Goal: Use online tool/utility: Utilize a website feature to perform a specific function

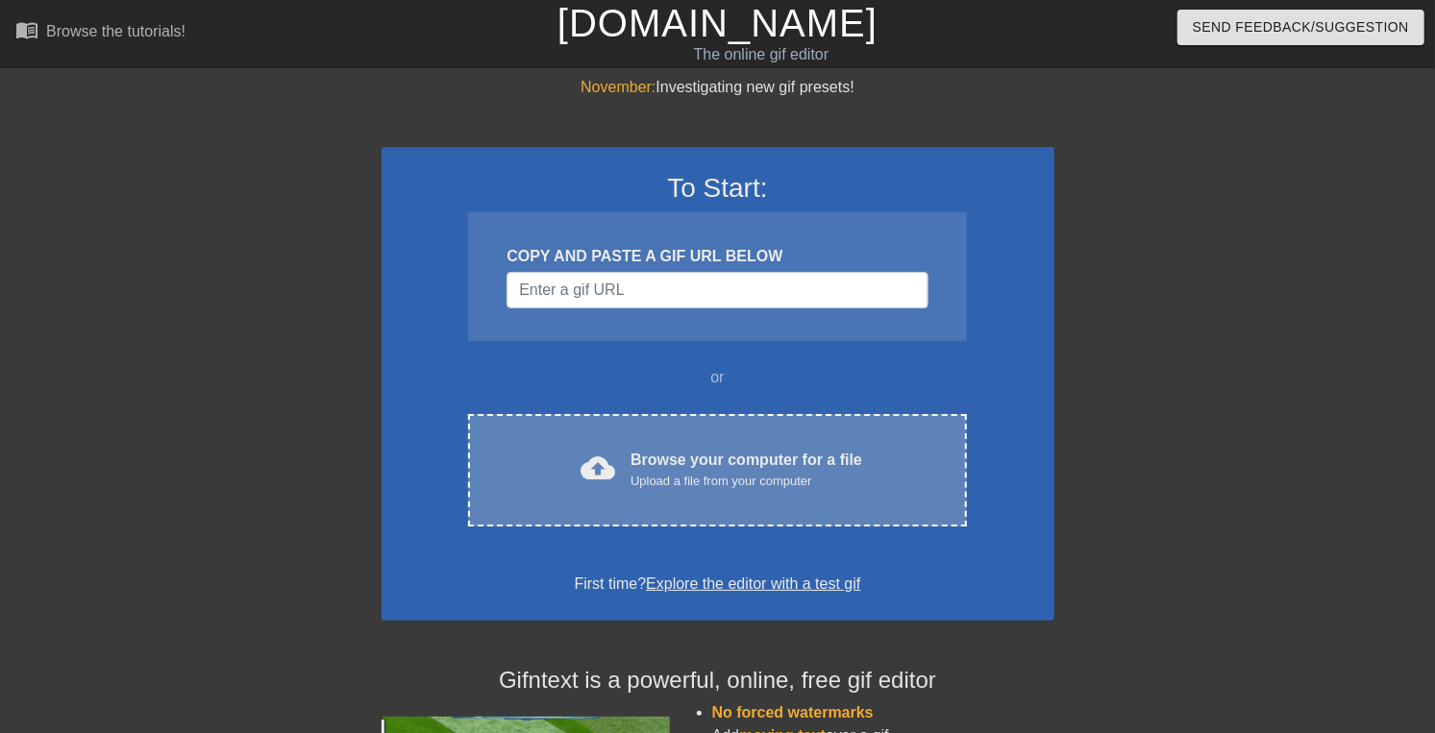
click at [714, 491] on div "Browse your computer for a file Upload a file from your computer" at bounding box center [747, 470] width 232 height 42
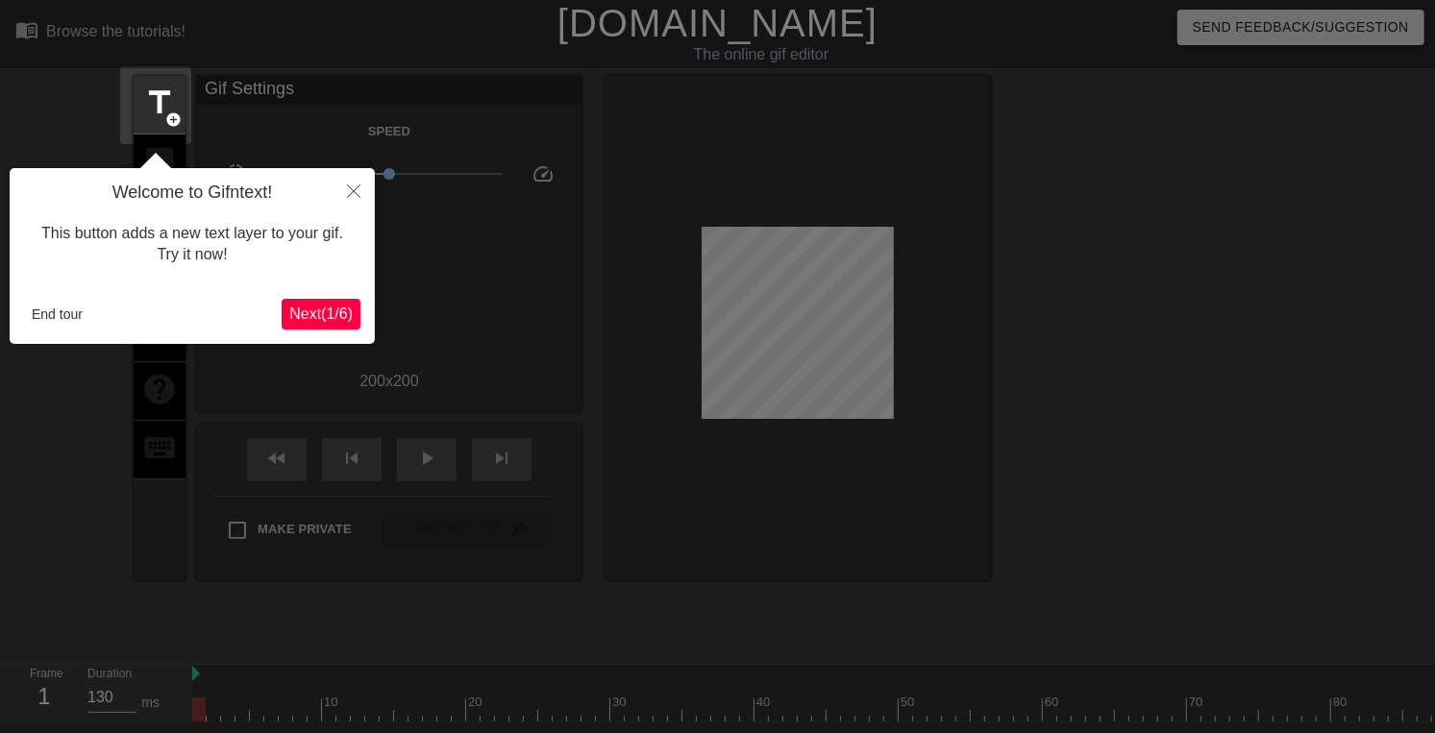
scroll to position [47, 0]
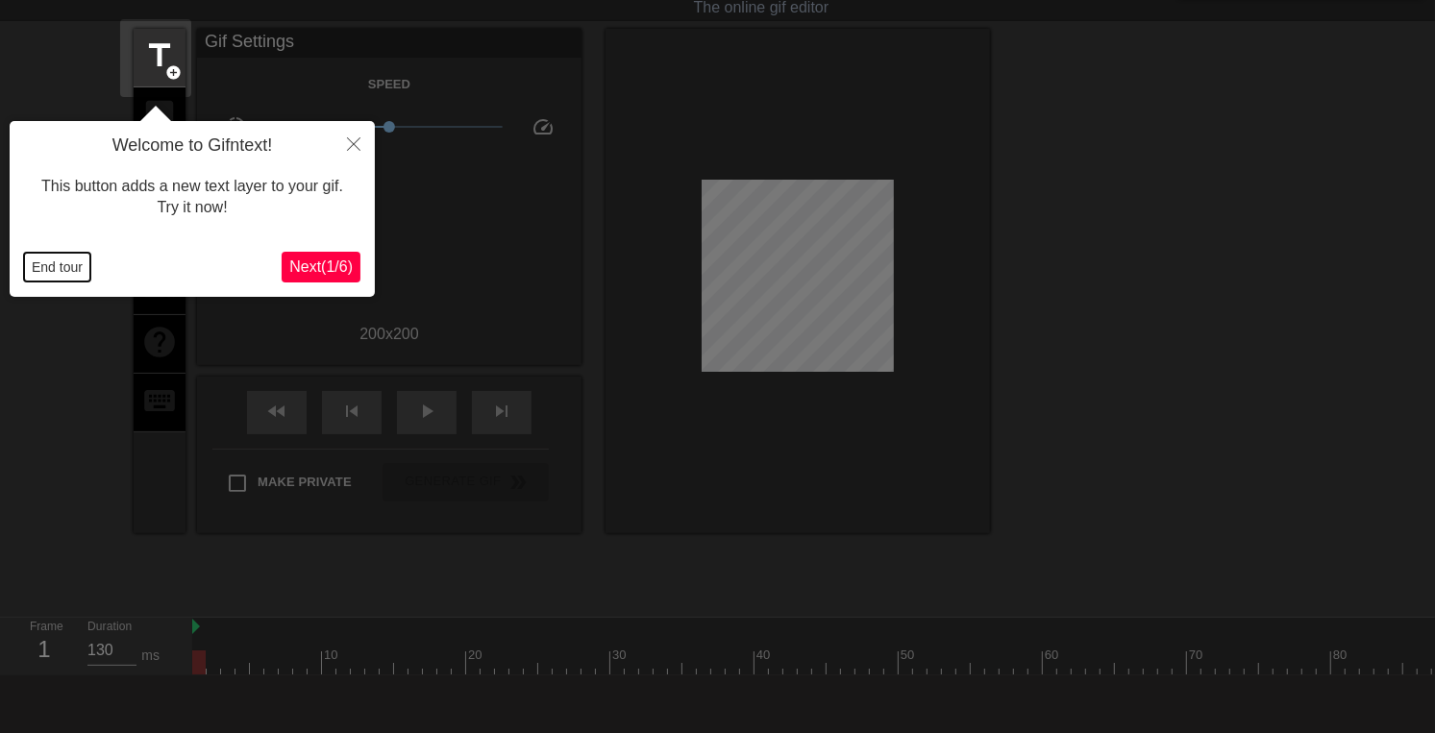
click at [56, 261] on button "End tour" at bounding box center [57, 267] width 66 height 29
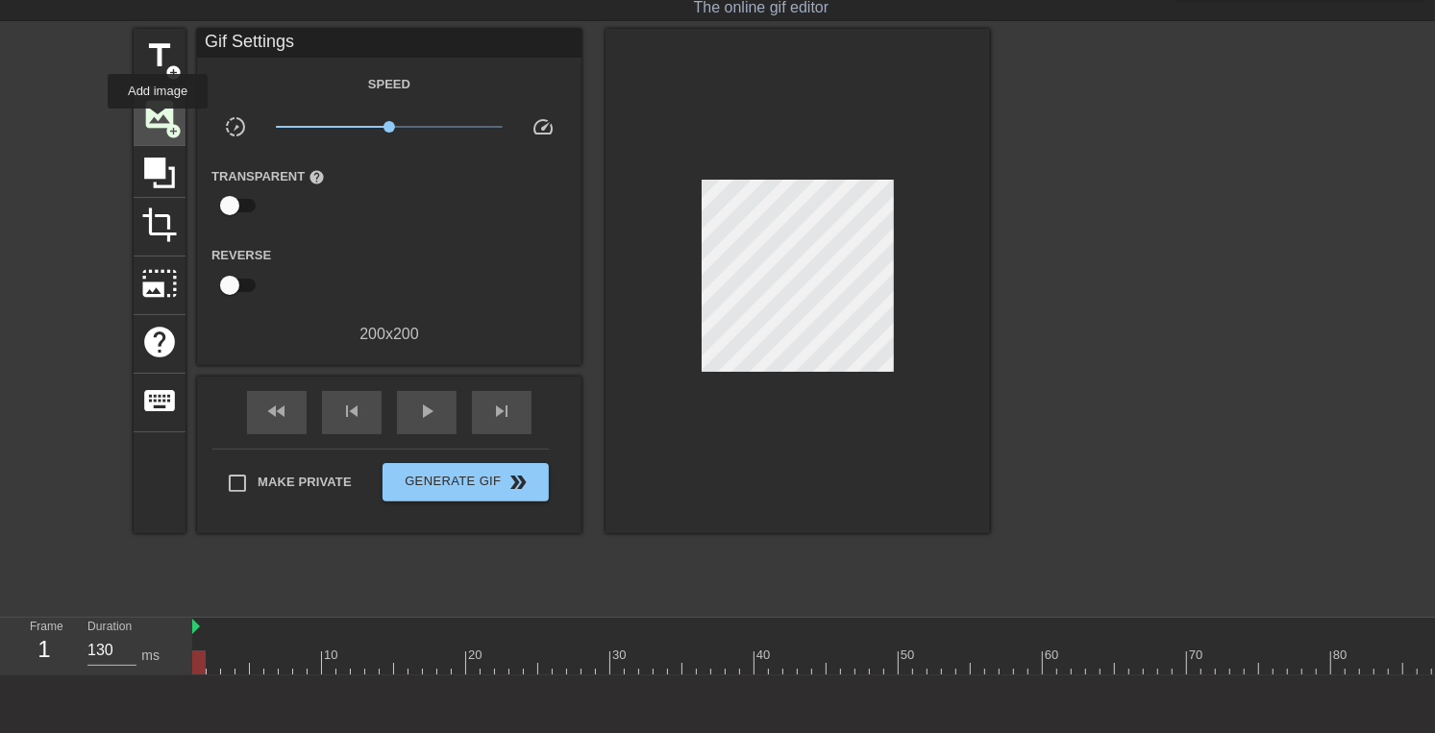
click at [158, 122] on span "image" at bounding box center [159, 114] width 37 height 37
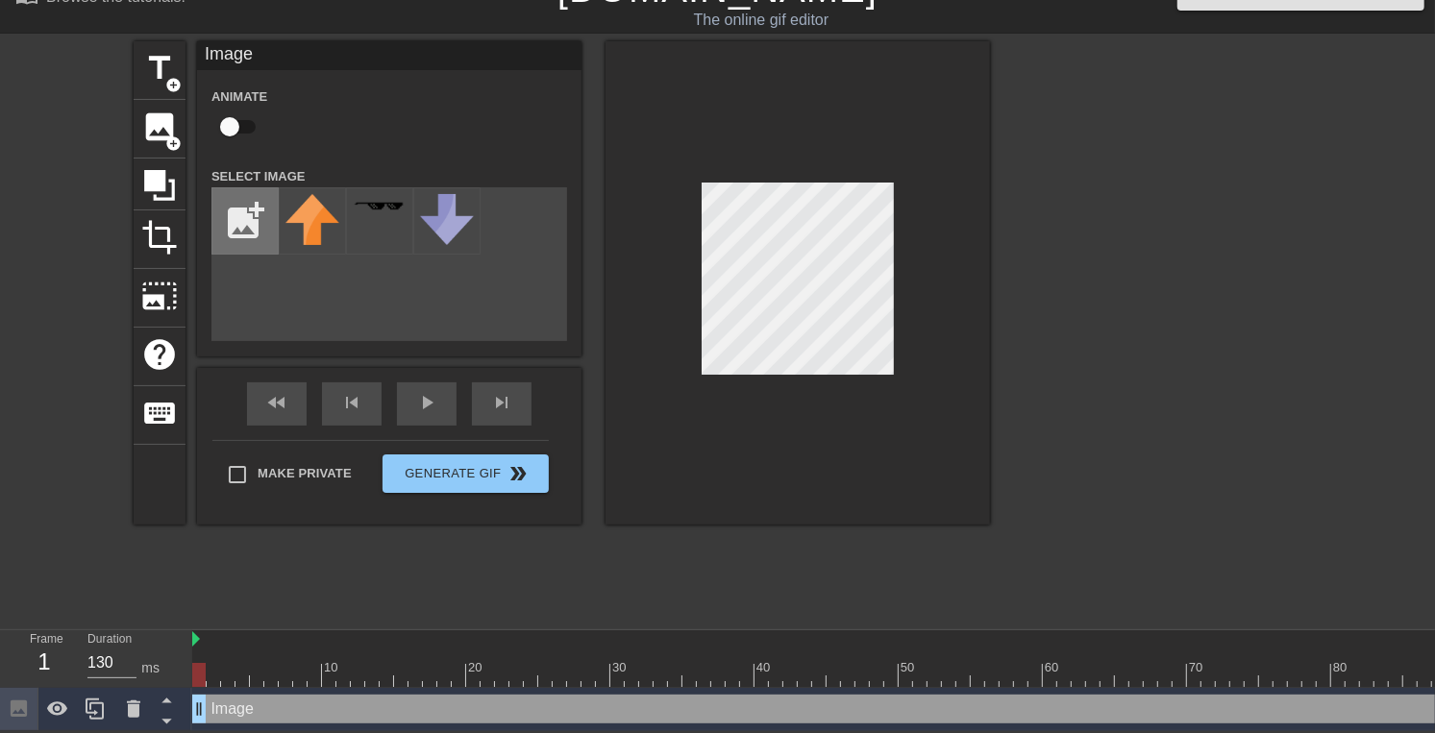
click at [248, 233] on input "file" at bounding box center [244, 220] width 65 height 65
type input "C:\fakepath\back_of_a_Siamese_cat_s_head-removebg-preview.png"
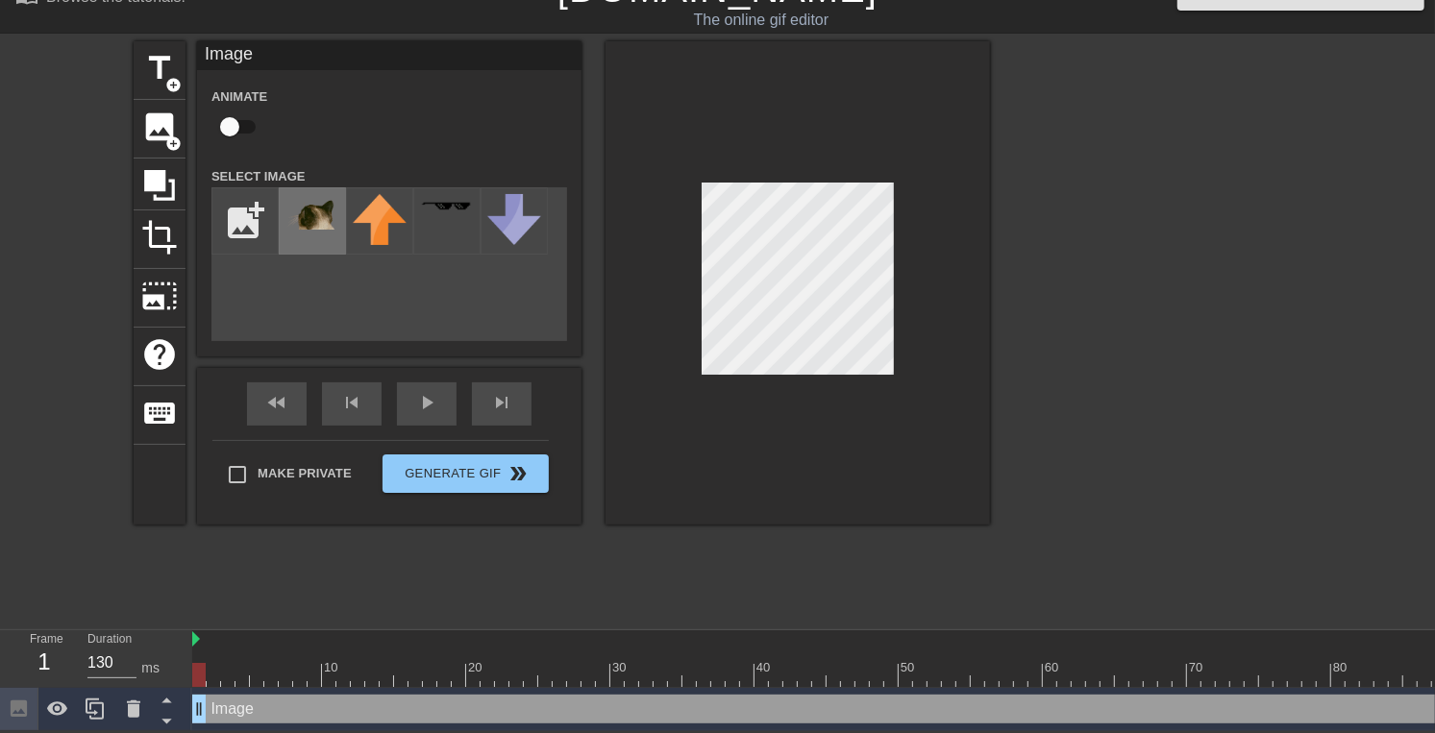
click at [307, 230] on img at bounding box center [312, 212] width 54 height 36
click at [916, 359] on div at bounding box center [798, 283] width 384 height 484
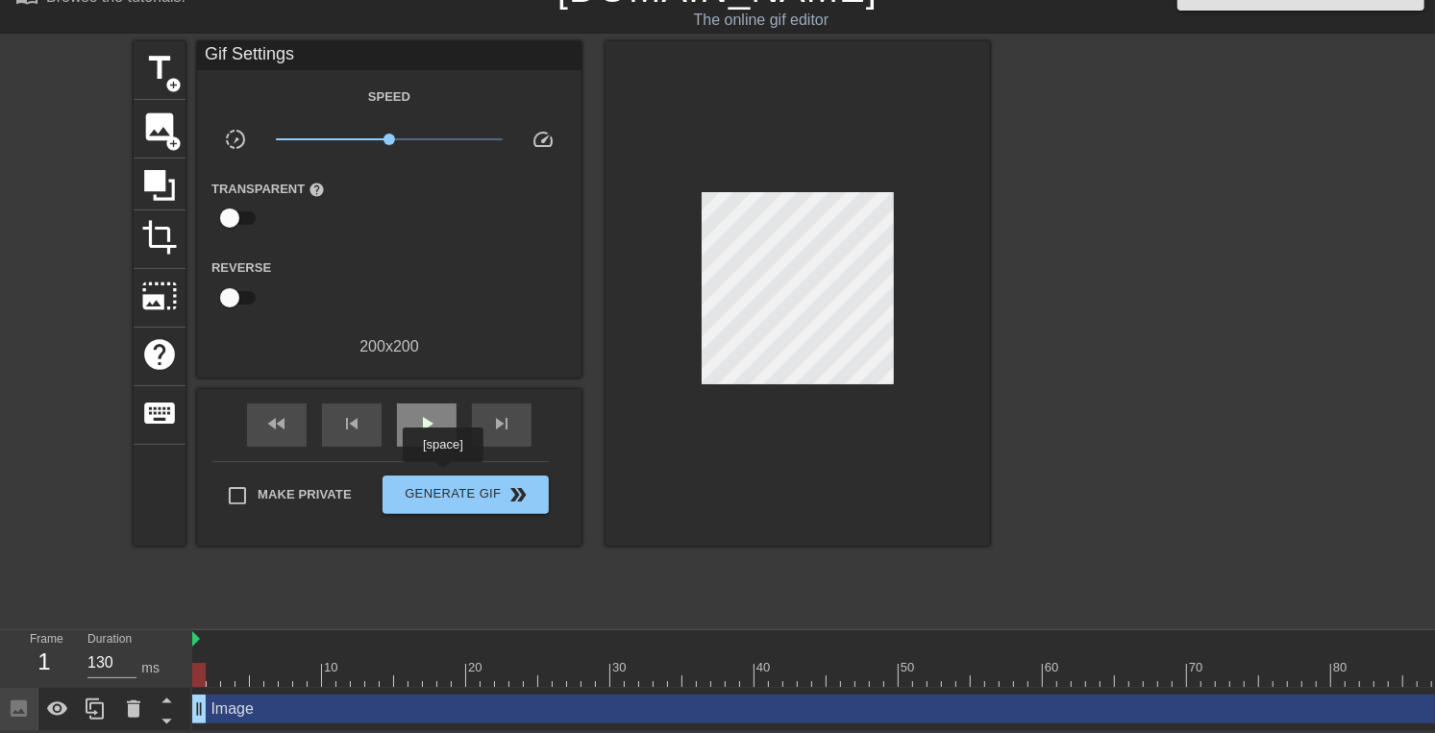
click at [442, 447] on div "play_arrow" at bounding box center [427, 425] width 60 height 43
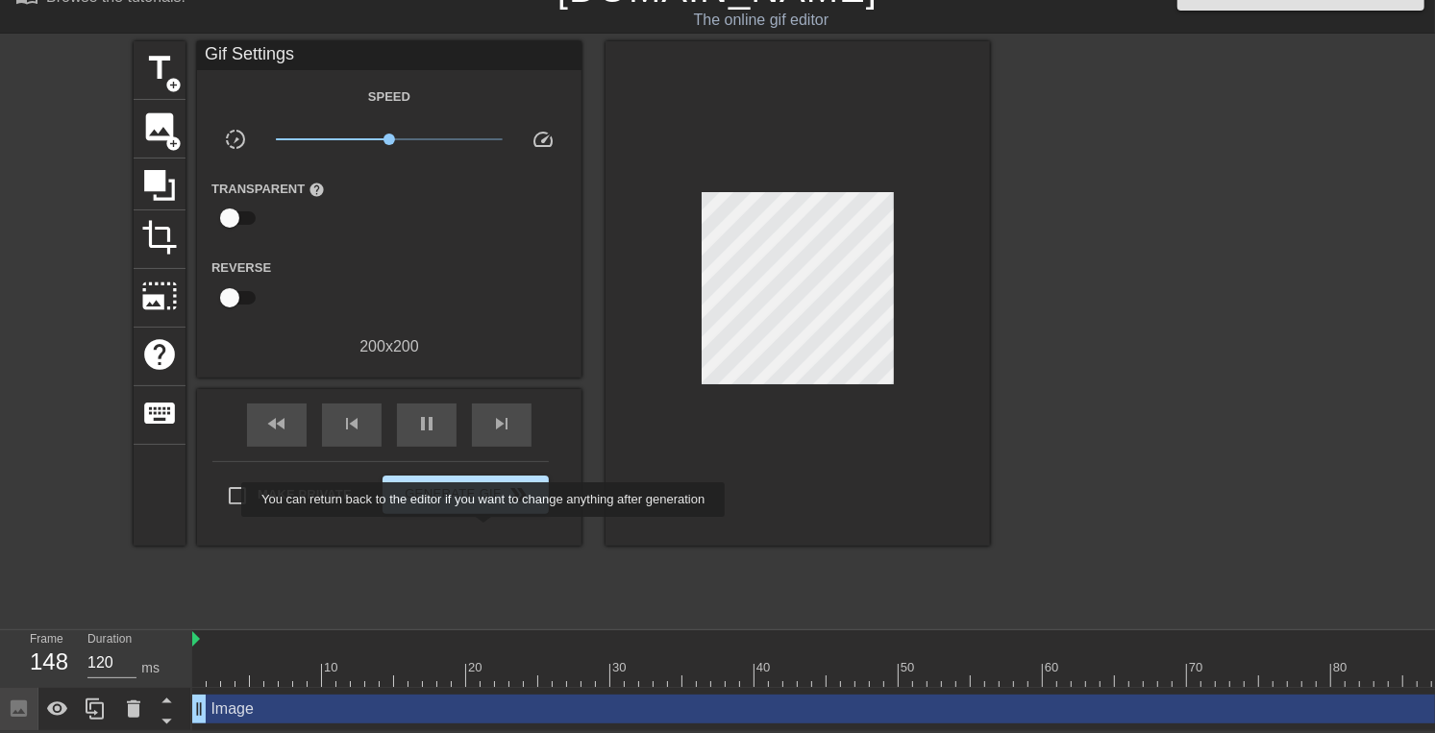
type input "130"
click at [484, 507] on span "Generate Gif double_arrow" at bounding box center [465, 495] width 151 height 23
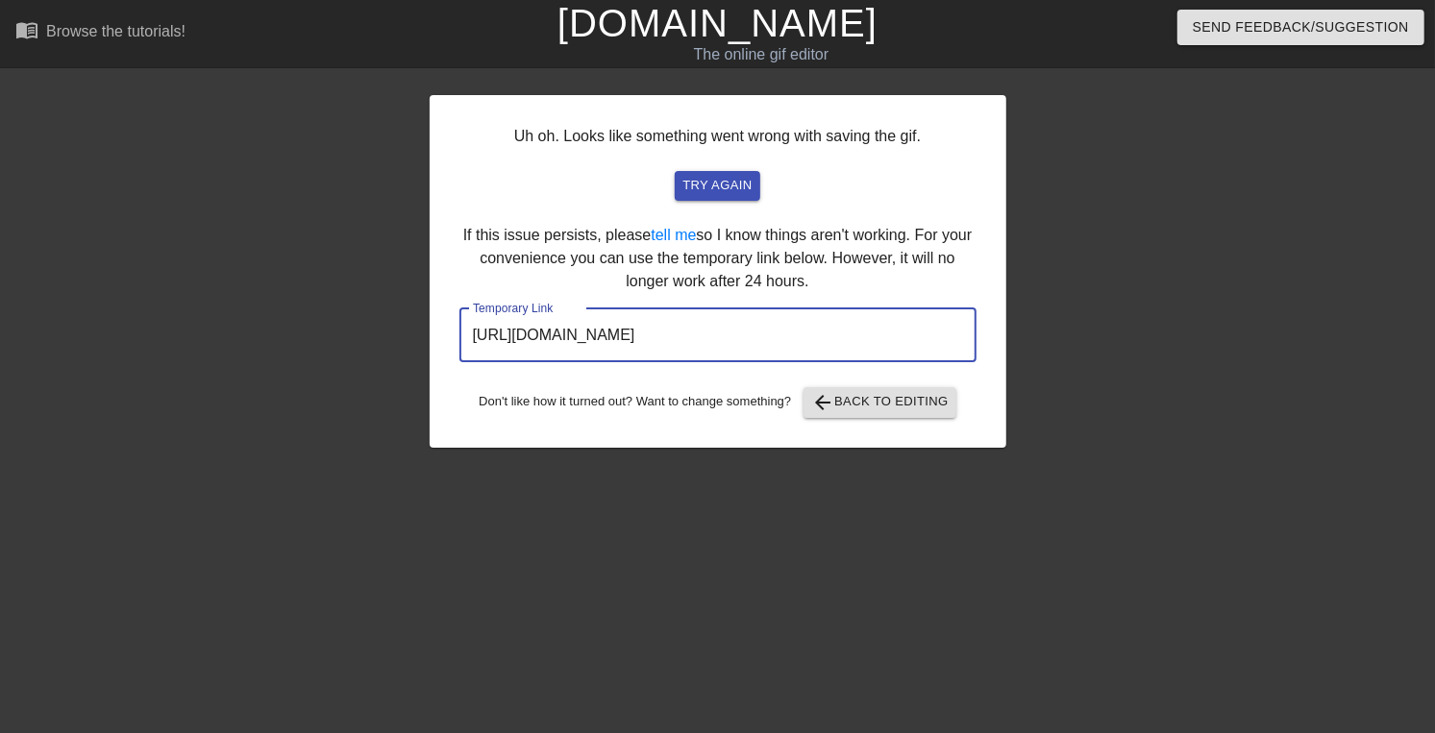
drag, startPoint x: 469, startPoint y: 463, endPoint x: 1020, endPoint y: 471, distance: 550.8
click at [1020, 471] on div "Uh oh. Looks like something went wrong with saving the gif. try again If this i…" at bounding box center [717, 364] width 1435 height 577
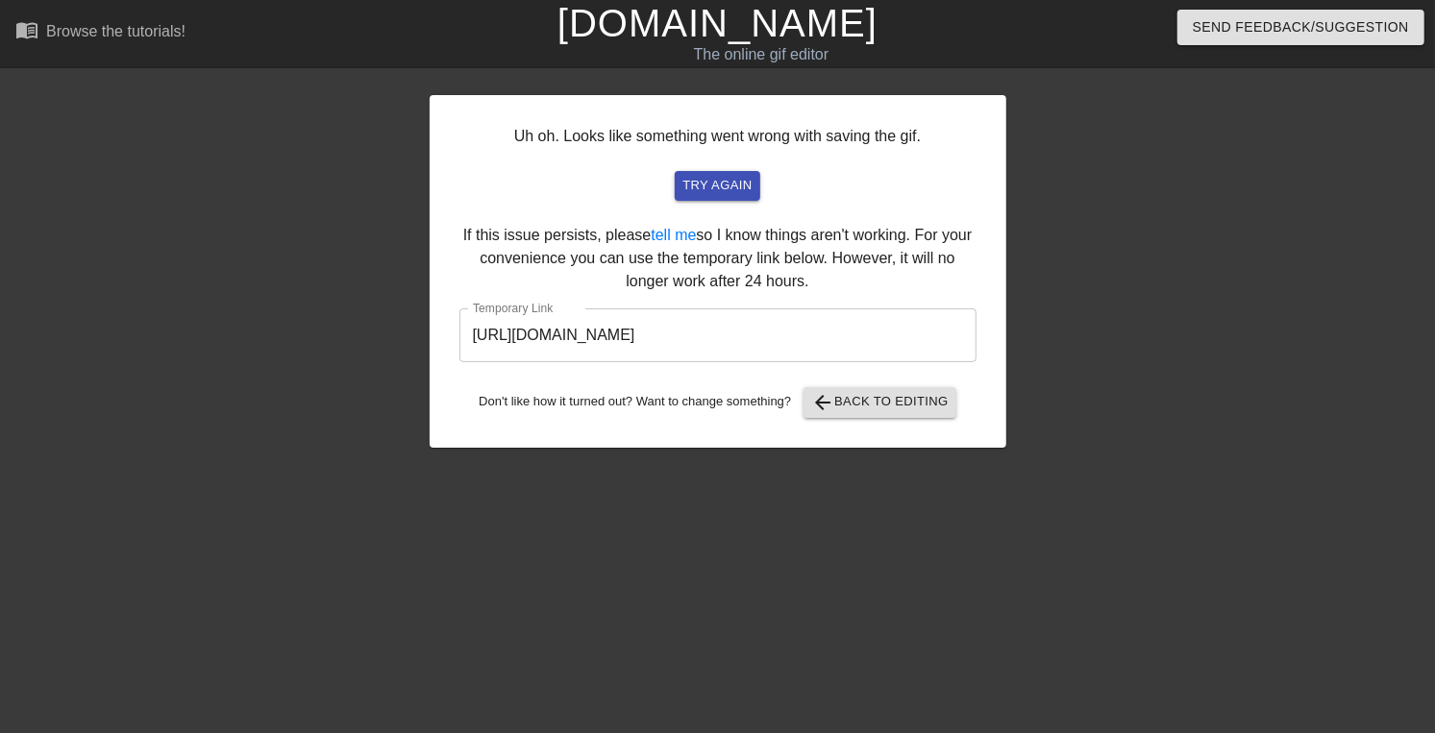
click at [882, 423] on div "Uh oh. Looks like something went wrong with saving the gif. try again If this i…" at bounding box center [718, 271] width 577 height 353
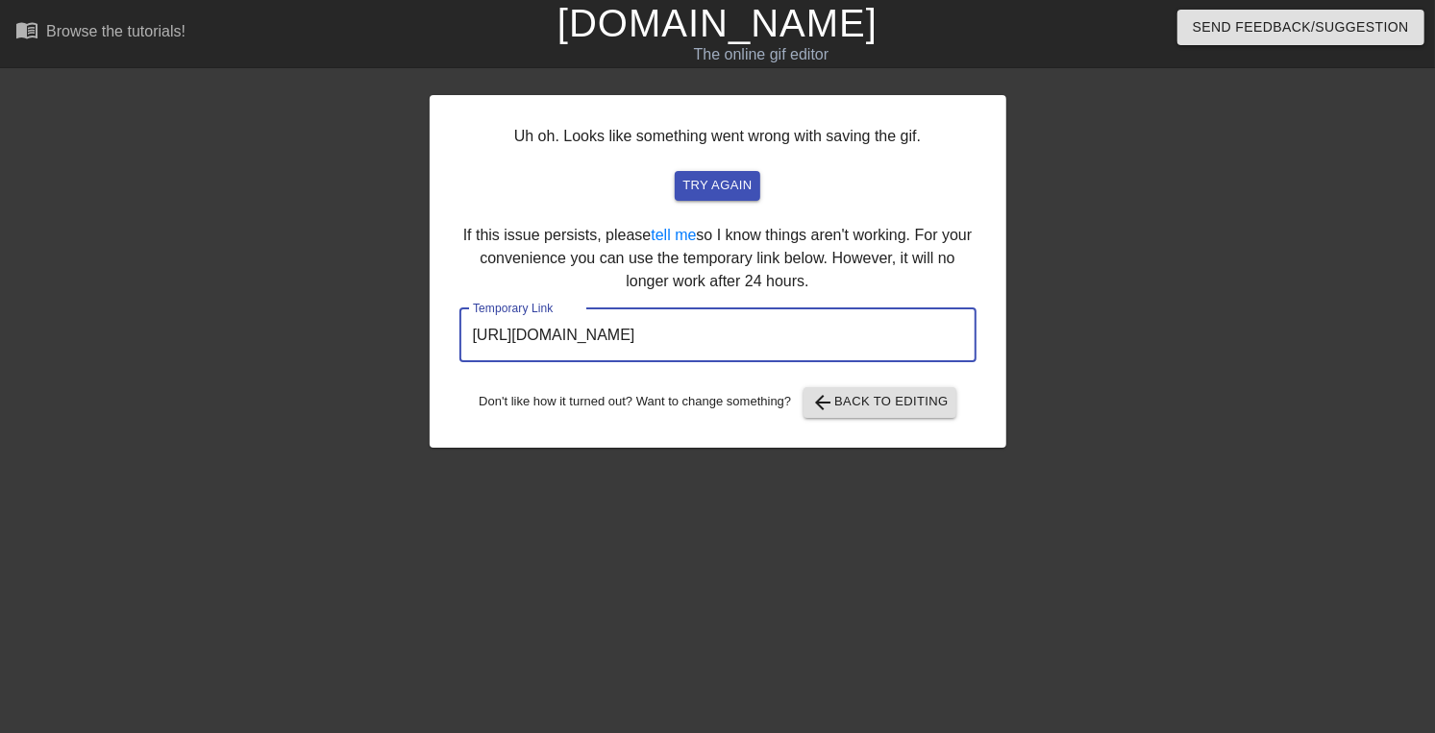
click at [583, 362] on input "https://www.gifntext.com/temp_generations/dYlPSOkv.gif" at bounding box center [717, 336] width 517 height 54
click at [655, 38] on link "[DOMAIN_NAME]" at bounding box center [718, 23] width 320 height 42
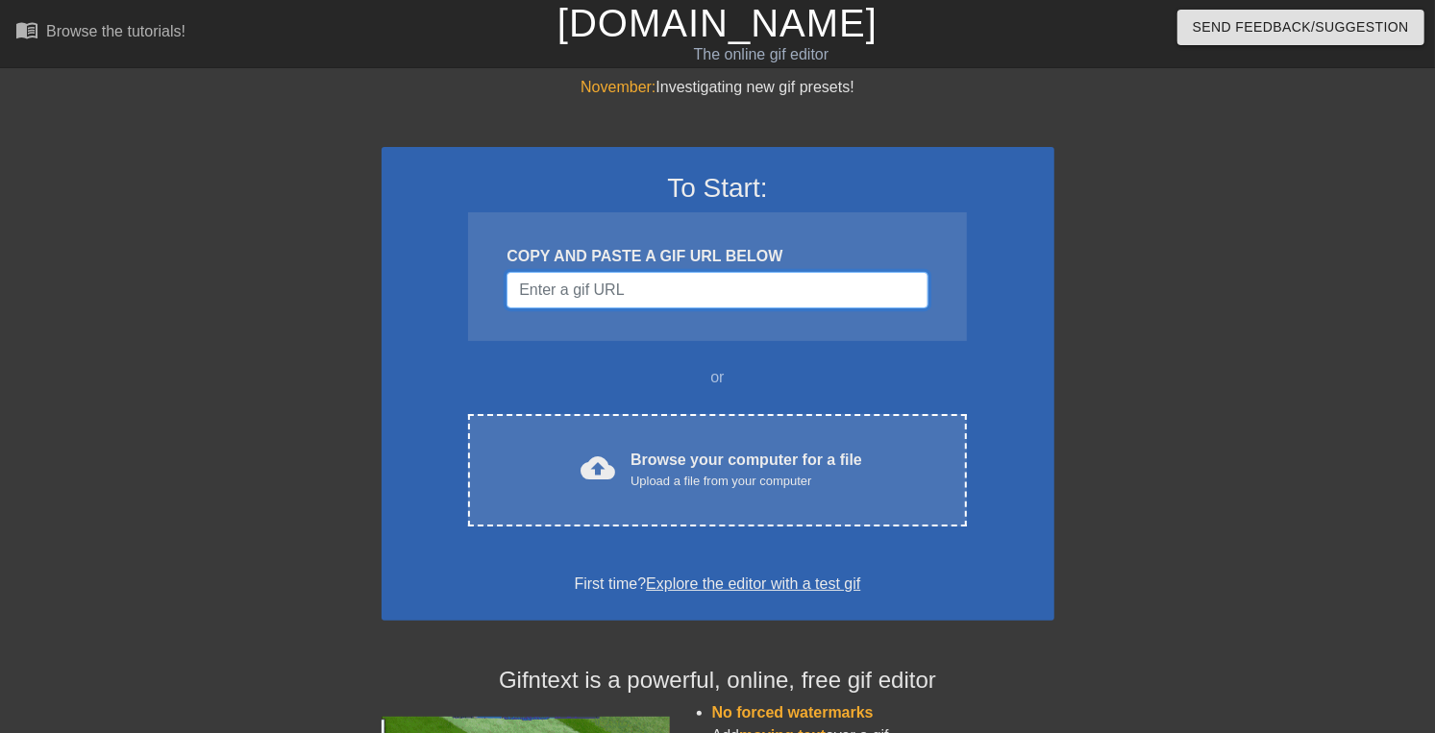
click at [650, 309] on input "Username" at bounding box center [717, 290] width 421 height 37
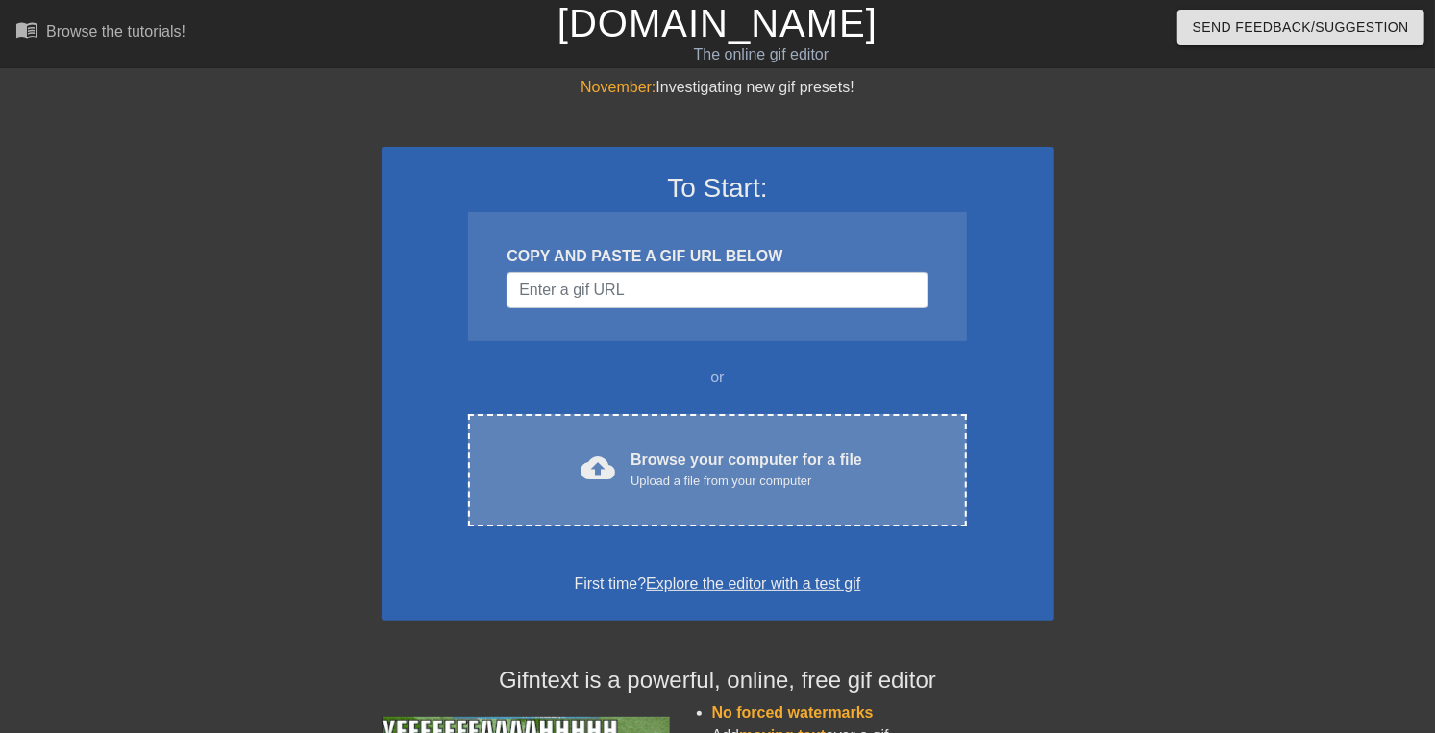
click at [581, 485] on span "cloud_upload" at bounding box center [598, 468] width 35 height 35
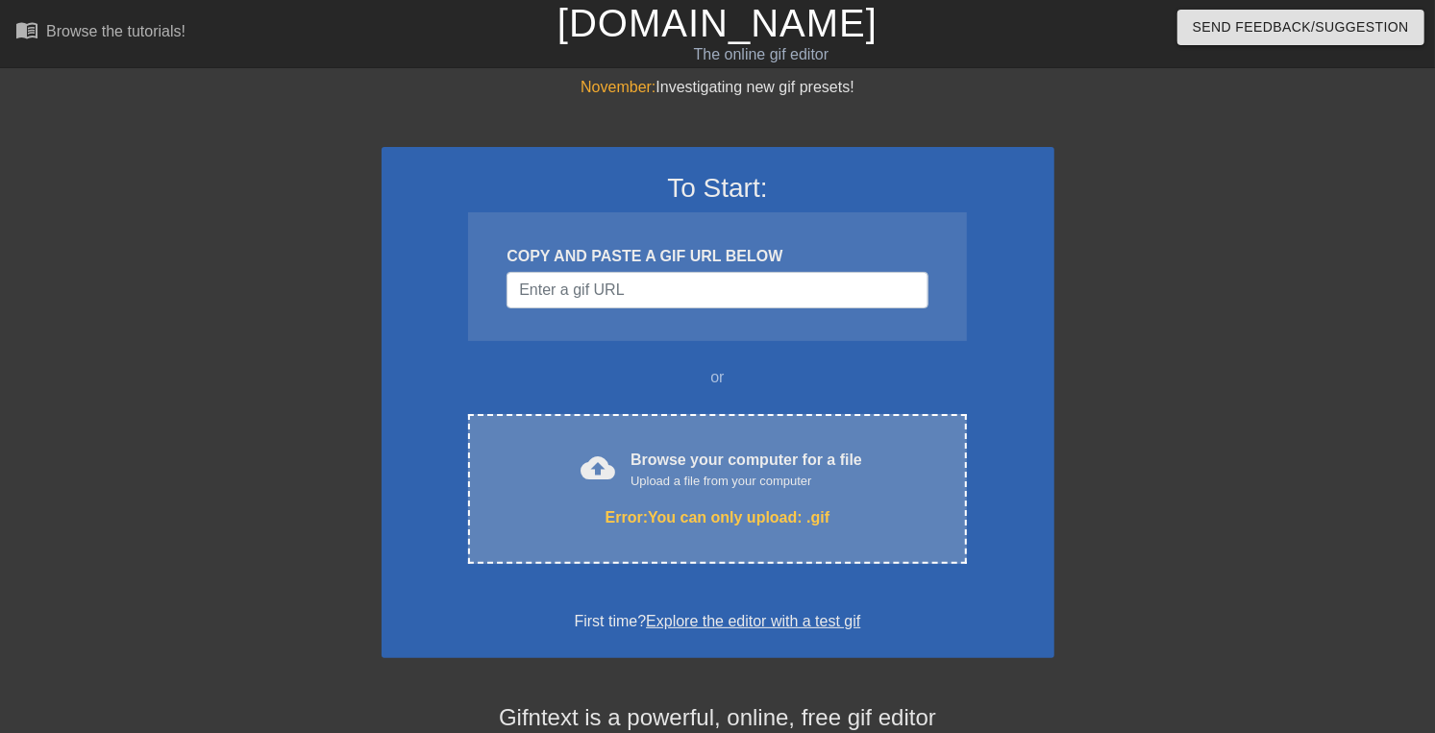
click at [628, 530] on div "Error: You can only upload: .gif" at bounding box center [716, 518] width 417 height 23
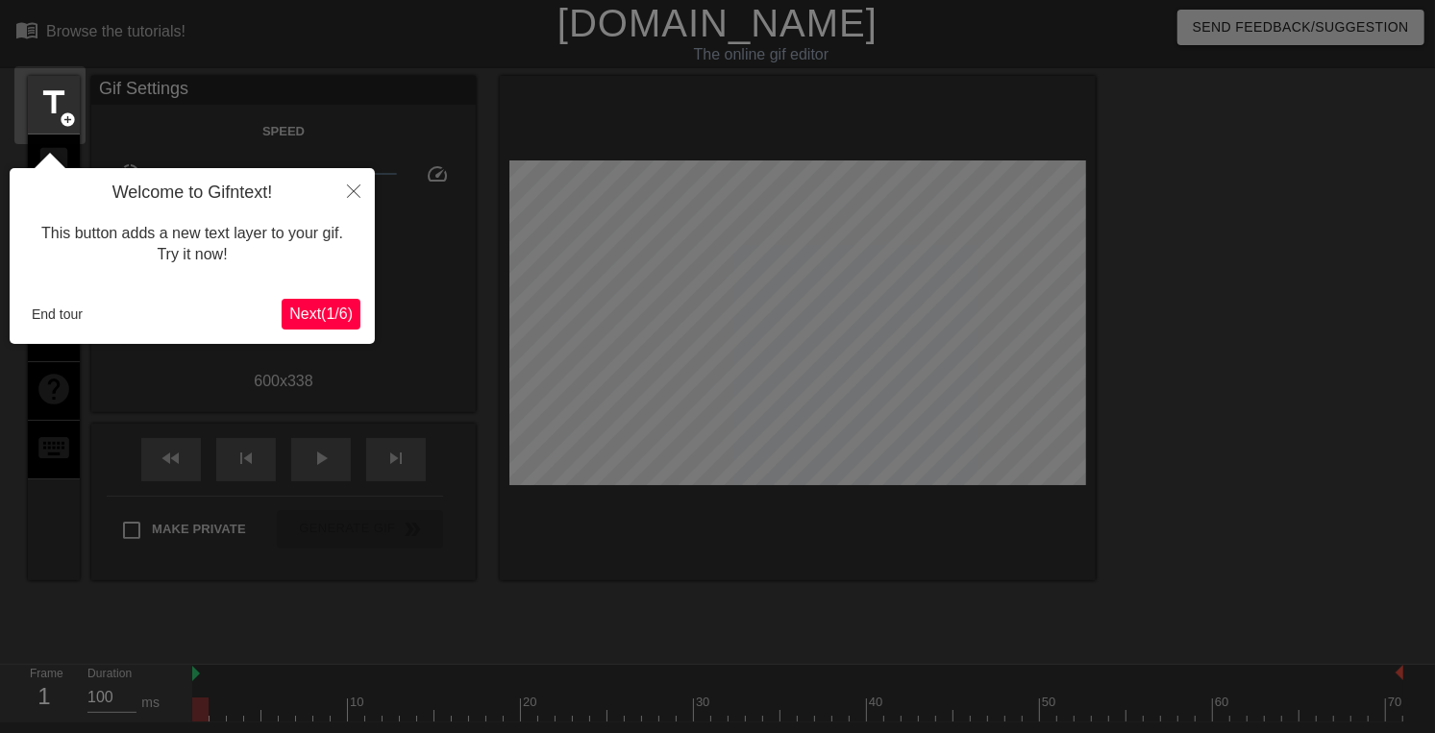
scroll to position [47, 0]
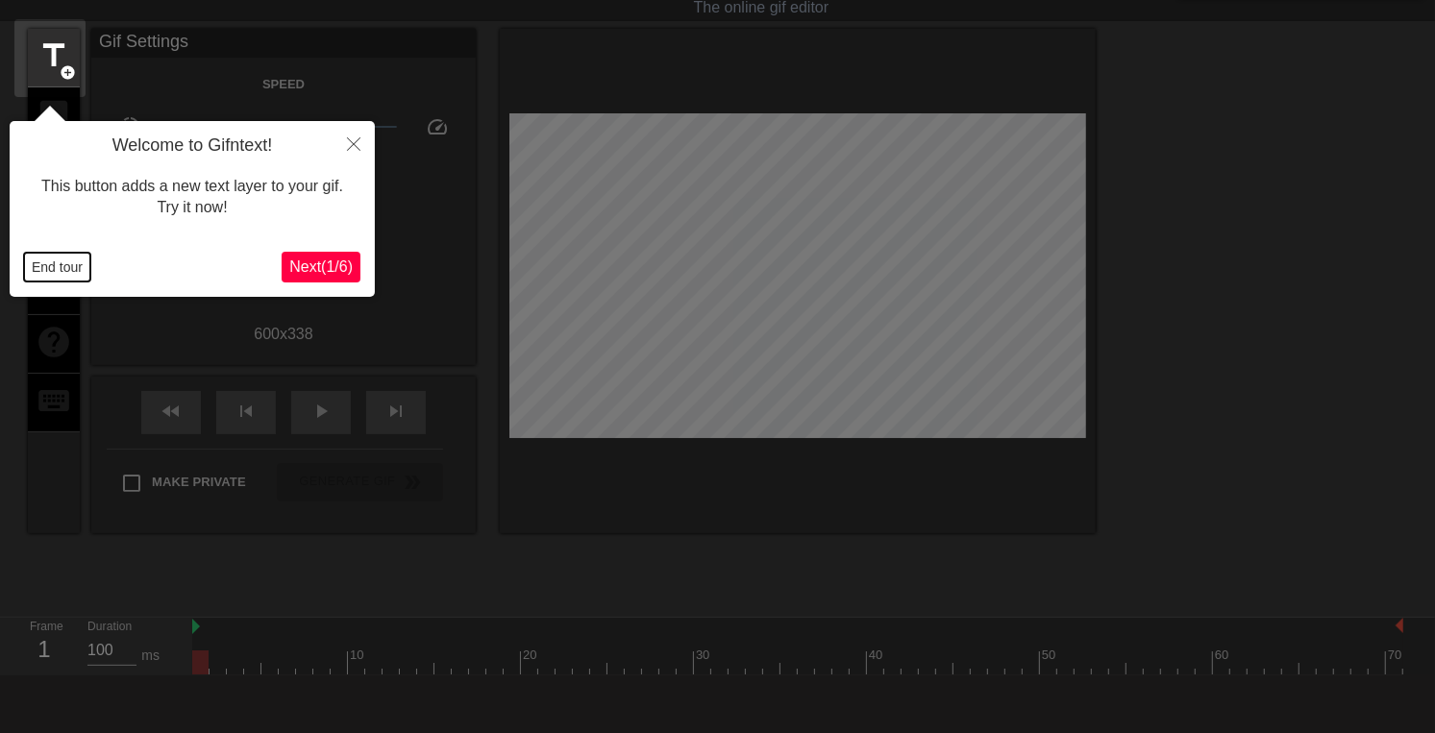
click at [59, 266] on button "End tour" at bounding box center [57, 267] width 66 height 29
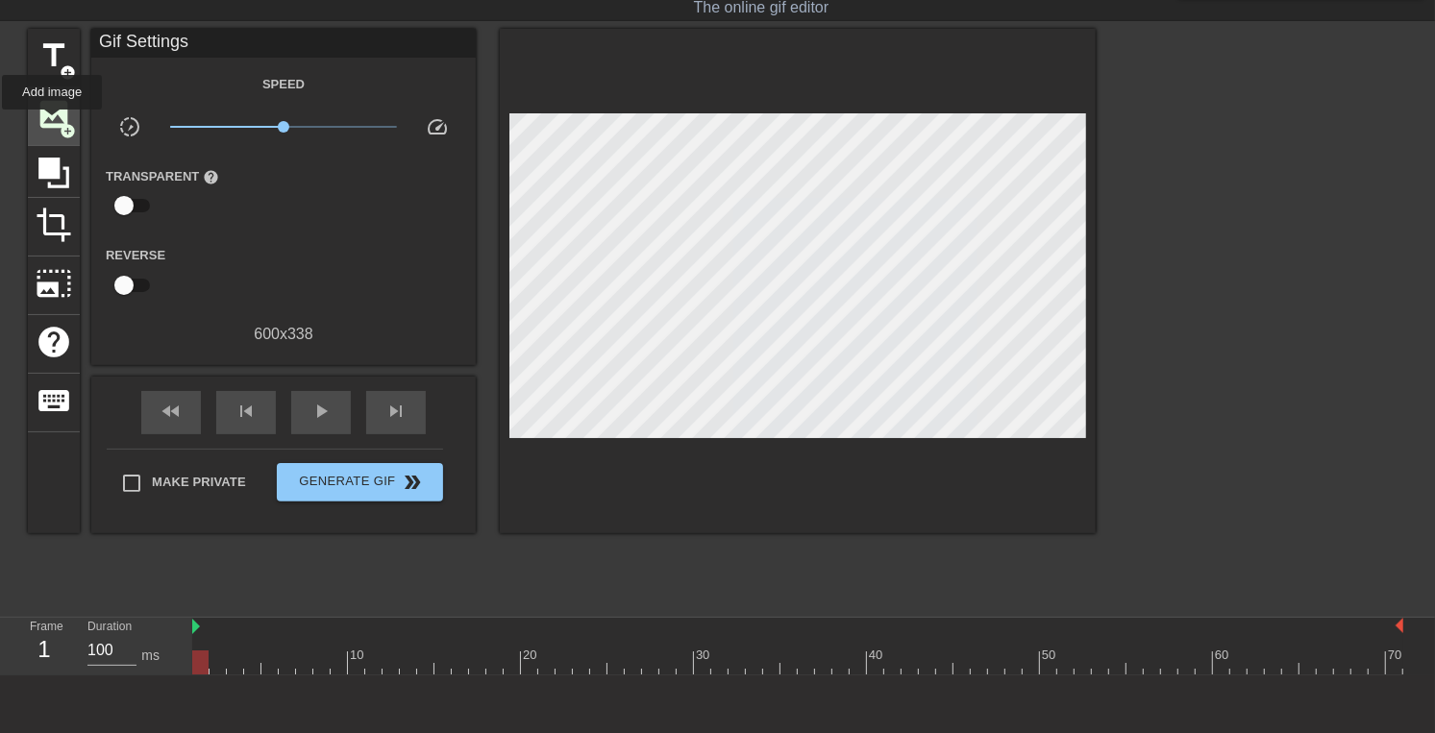
click at [52, 123] on span "image" at bounding box center [54, 114] width 37 height 37
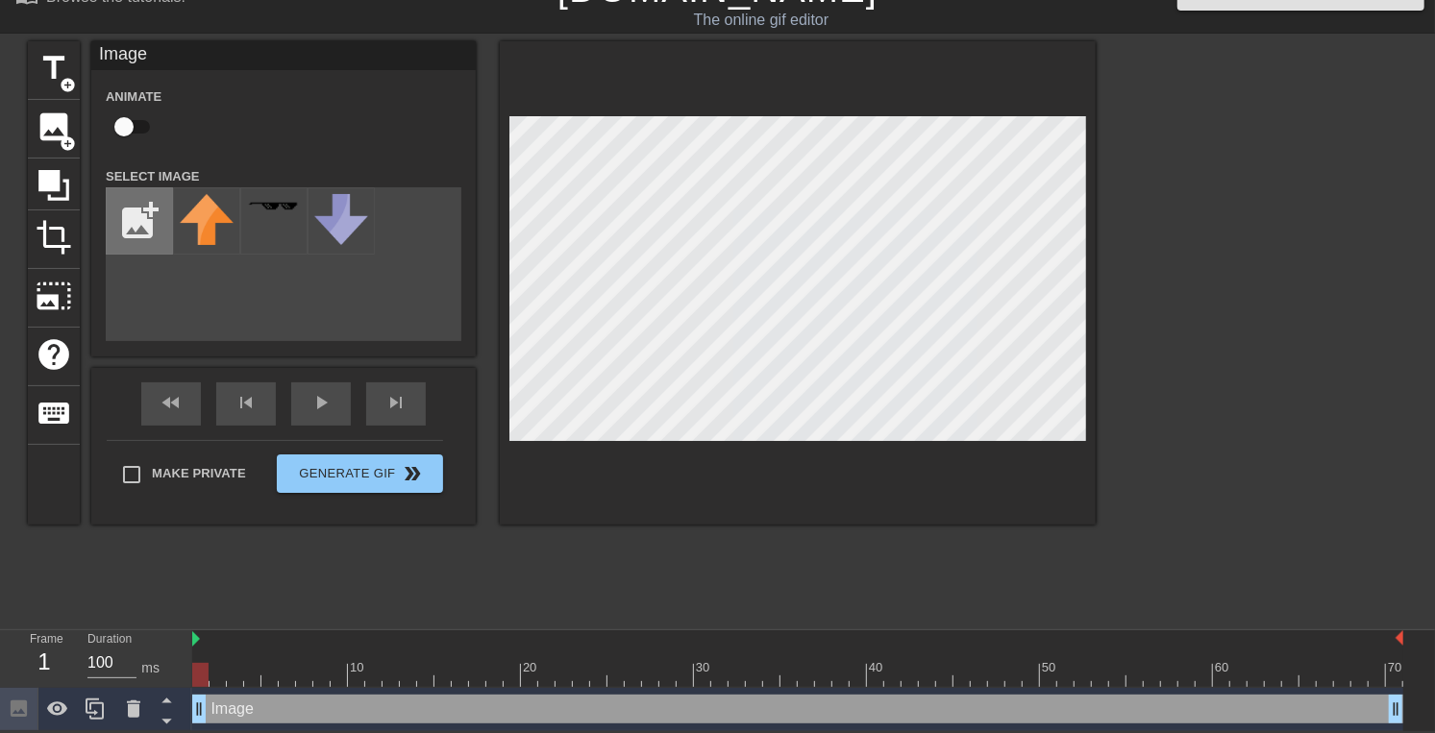
click at [134, 239] on input "file" at bounding box center [139, 220] width 65 height 65
type input "C:\fakepath\back_of_a_Siamese_cat_s_head-removebg-preview.png"
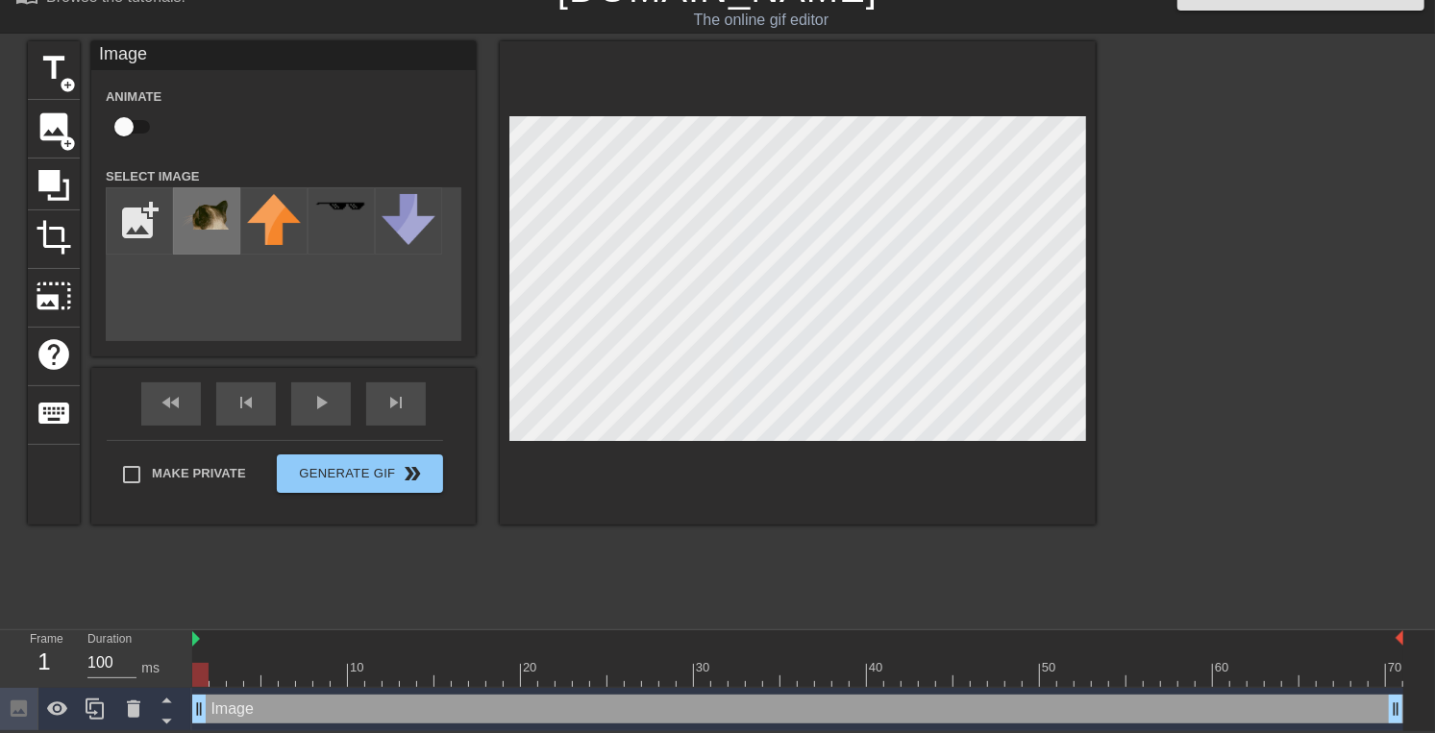
click at [197, 218] on img at bounding box center [207, 212] width 54 height 36
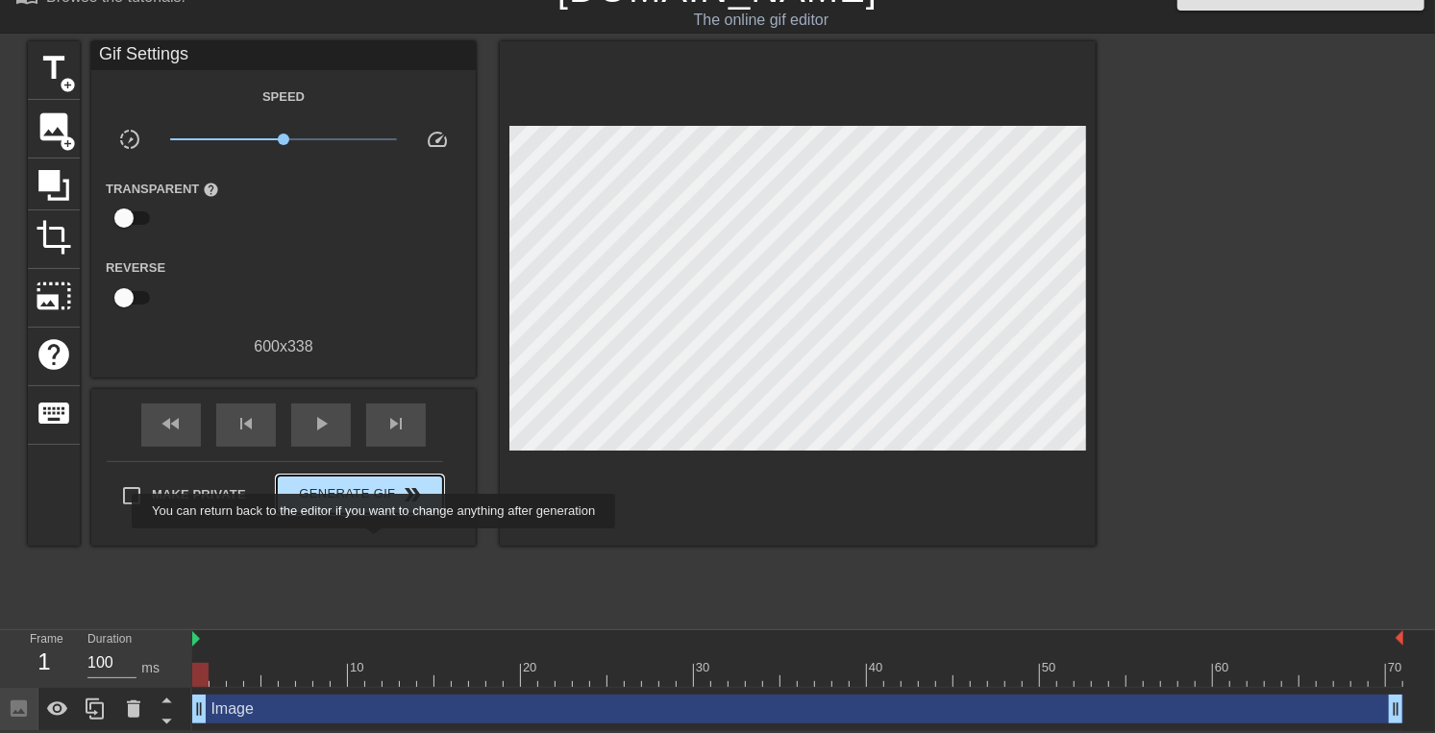
click at [376, 507] on span "Generate Gif double_arrow" at bounding box center [360, 495] width 151 height 23
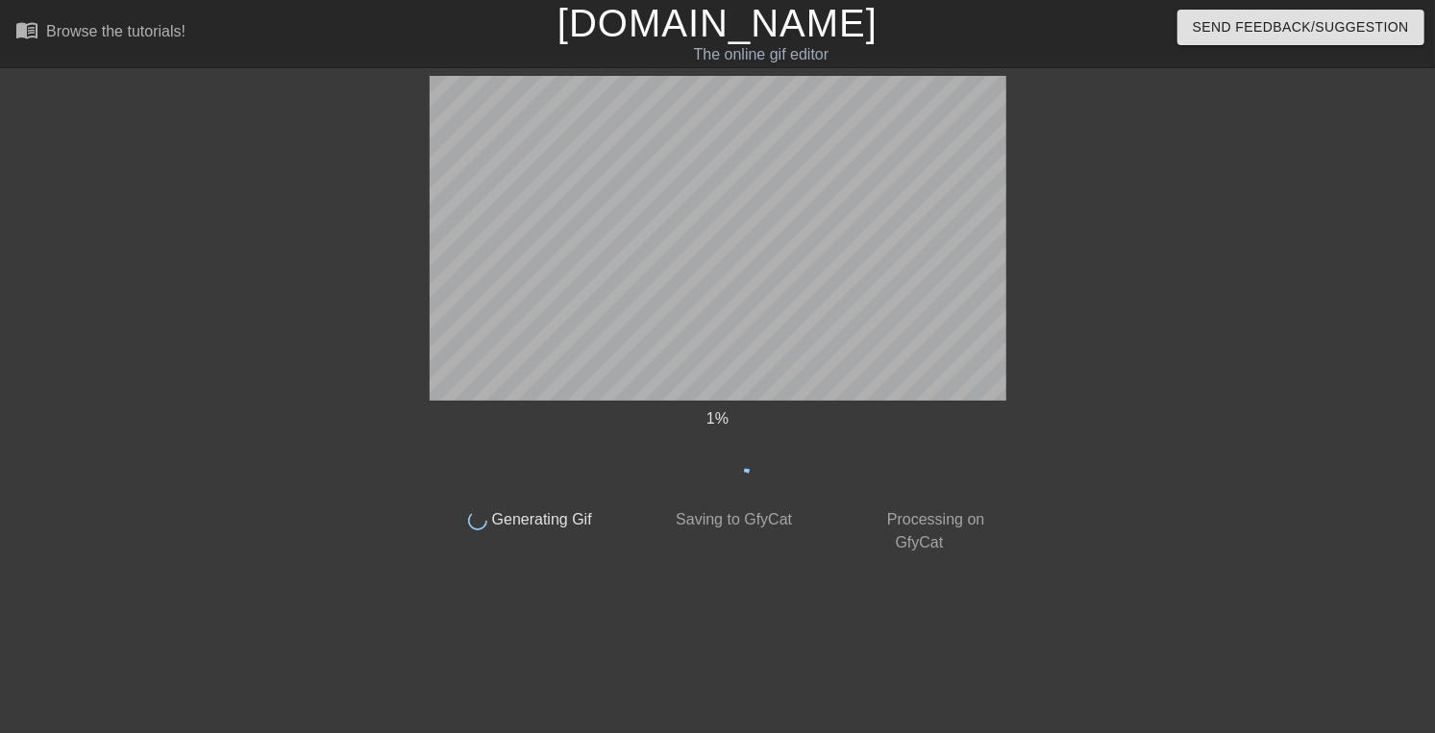
scroll to position [0, 0]
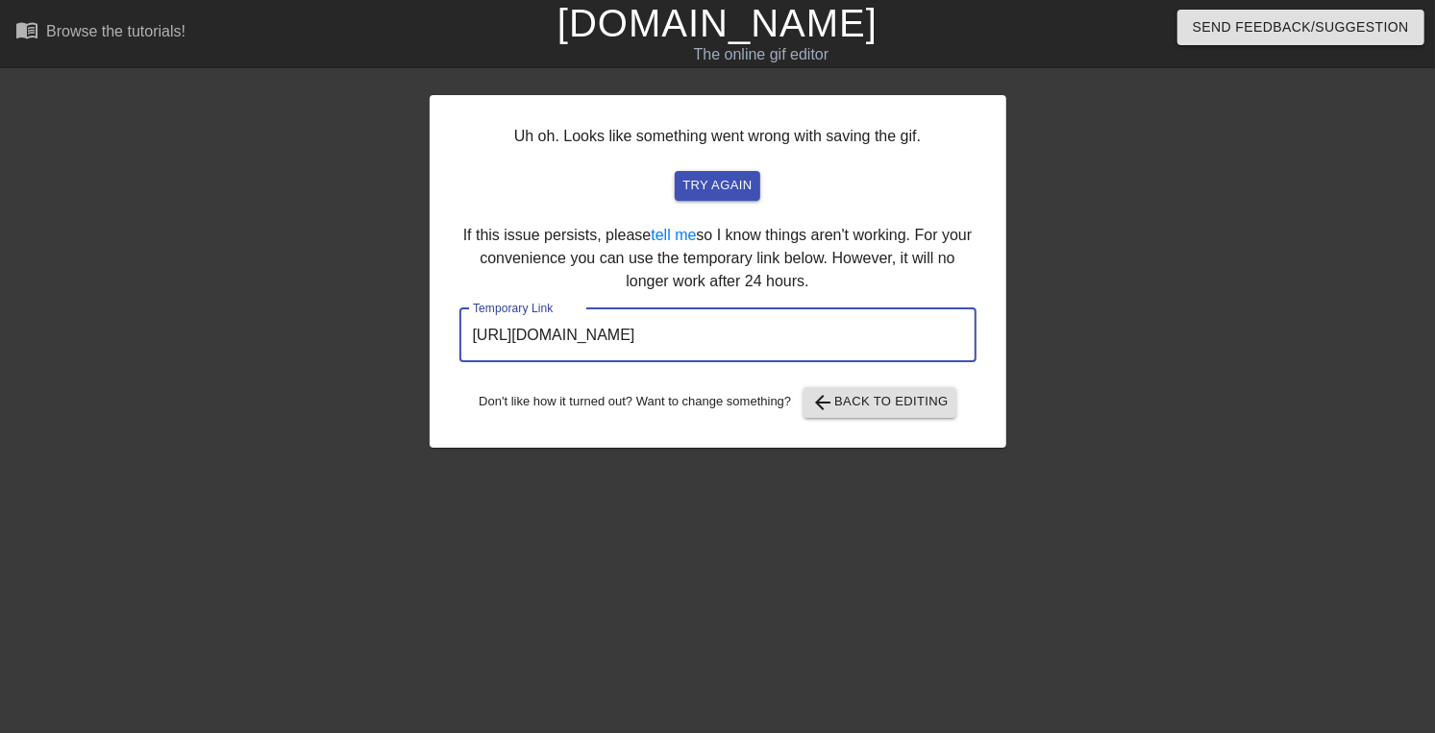
click at [873, 362] on input "https://www.gifntext.com/temp_generations/hTcanXj5.gif" at bounding box center [717, 336] width 517 height 54
